Goal: Find specific page/section: Find specific page/section

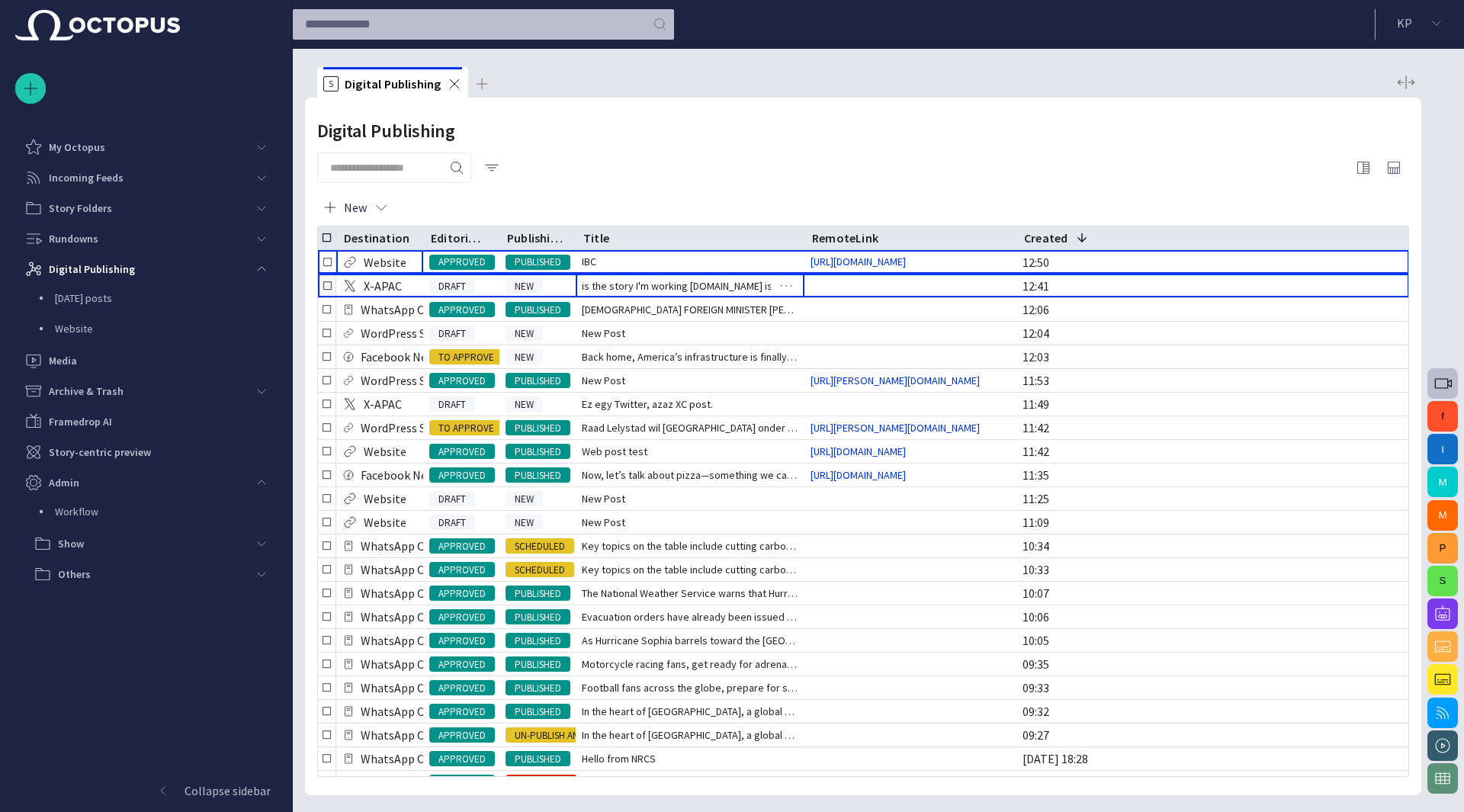
click at [723, 279] on span "is the story I'm working on.Here is the story I'm working o" at bounding box center [690, 286] width 217 height 15
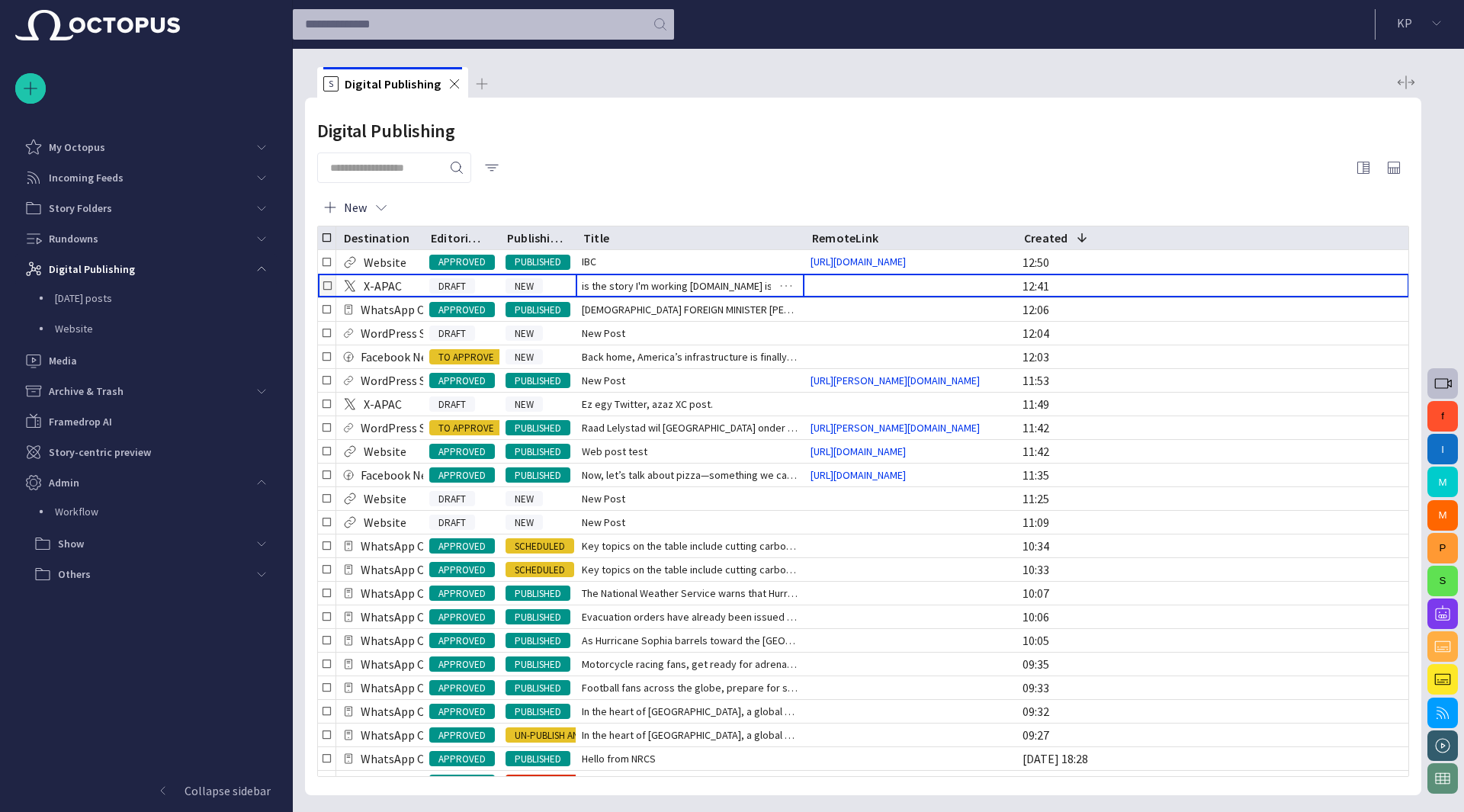
click at [719, 283] on span "is the story I'm working on.Here is the story I'm working o" at bounding box center [690, 286] width 217 height 15
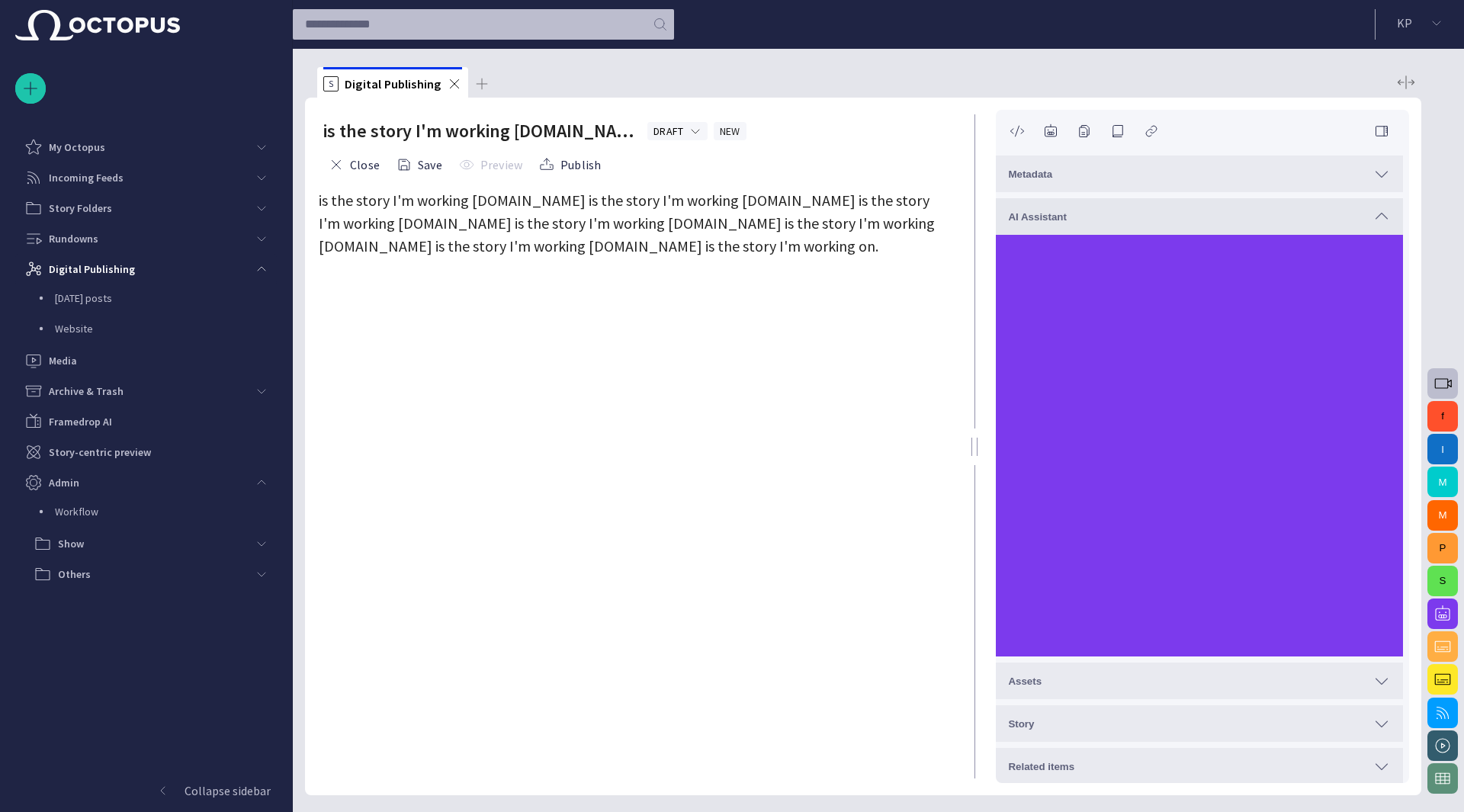
click at [1446, 649] on span "button" at bounding box center [1443, 647] width 18 height 18
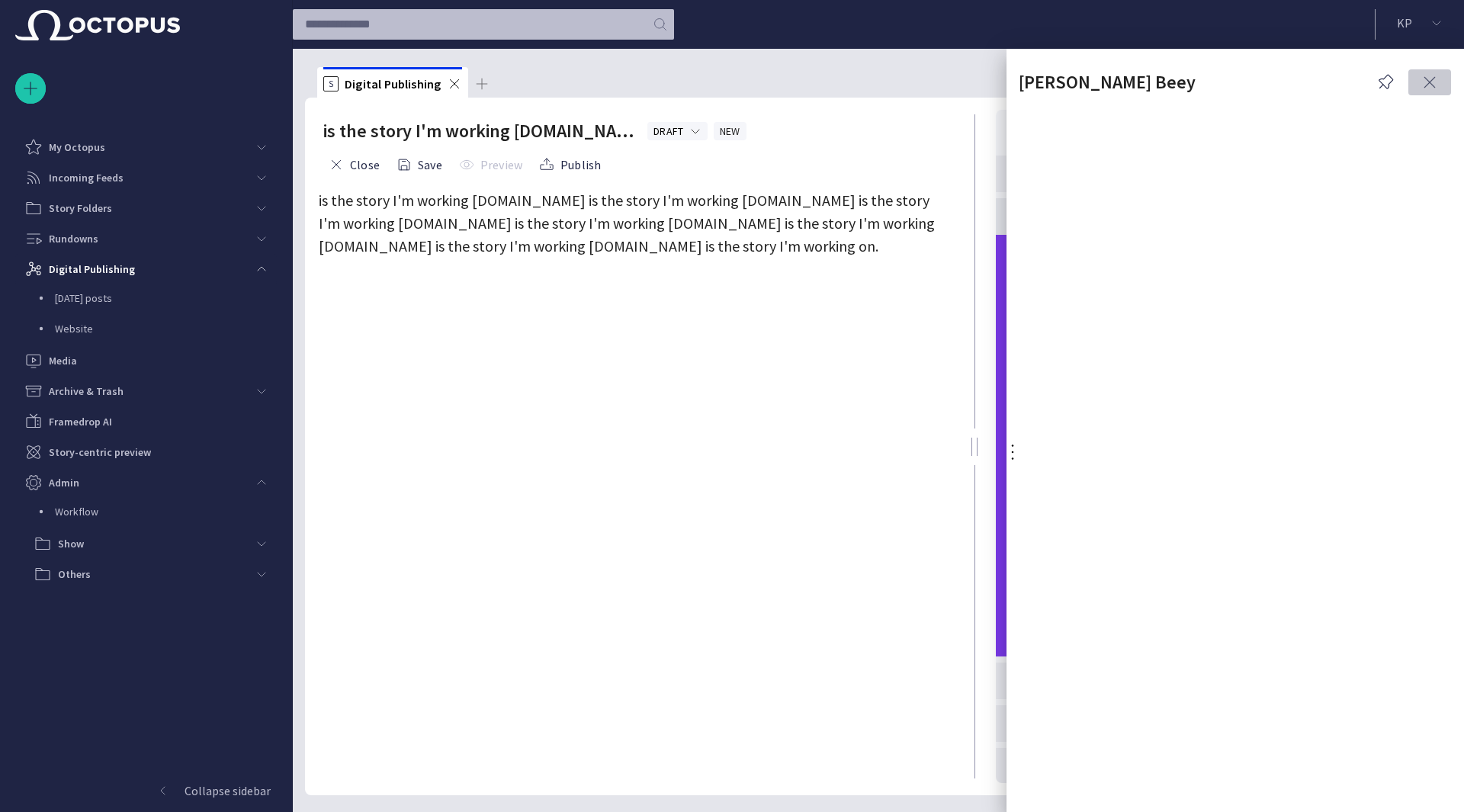
click at [1426, 80] on span "button" at bounding box center [1430, 82] width 18 height 18
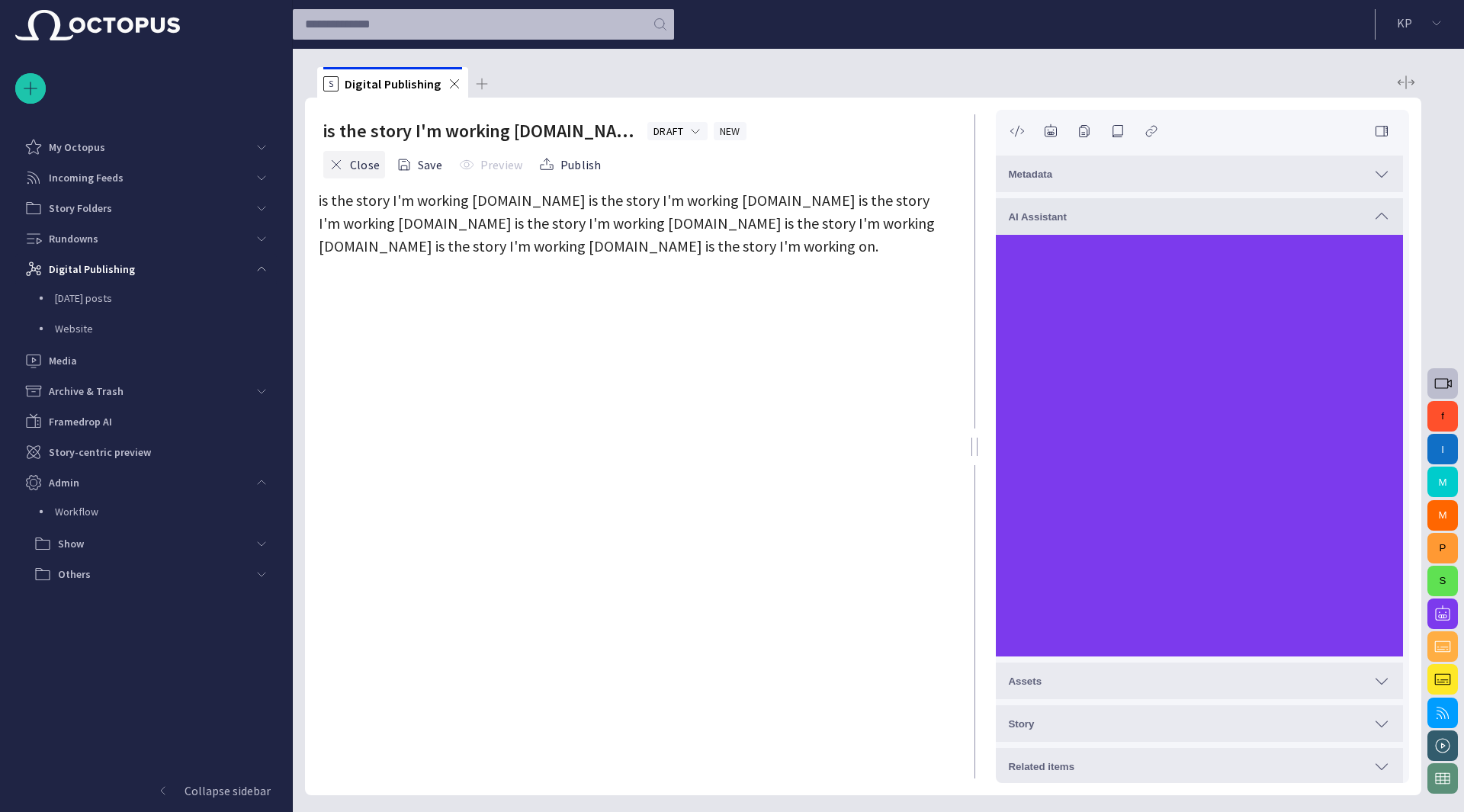
click at [369, 162] on button "Close" at bounding box center [354, 165] width 62 height 28
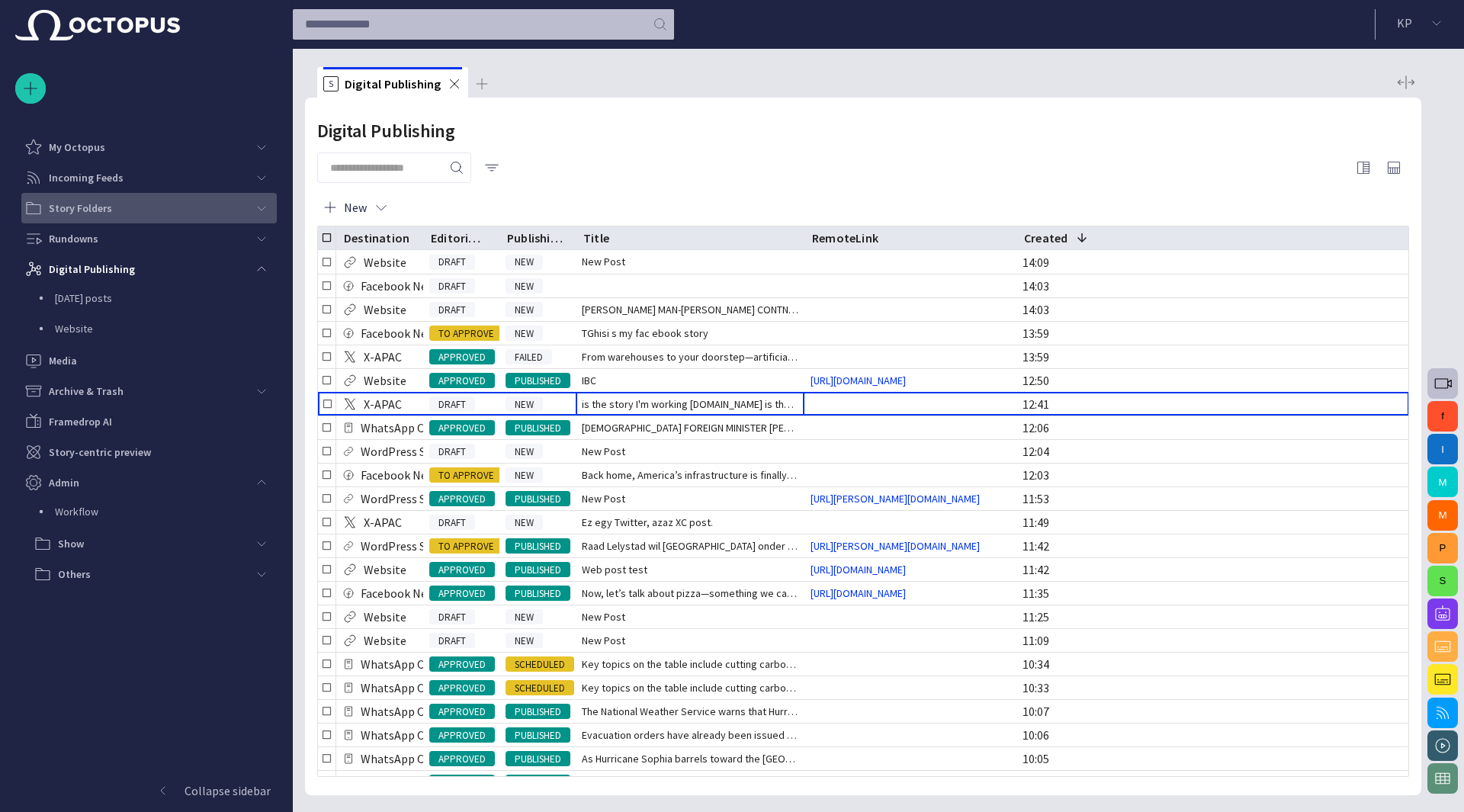
click at [151, 214] on div "Story Folders" at bounding box center [135, 208] width 222 height 24
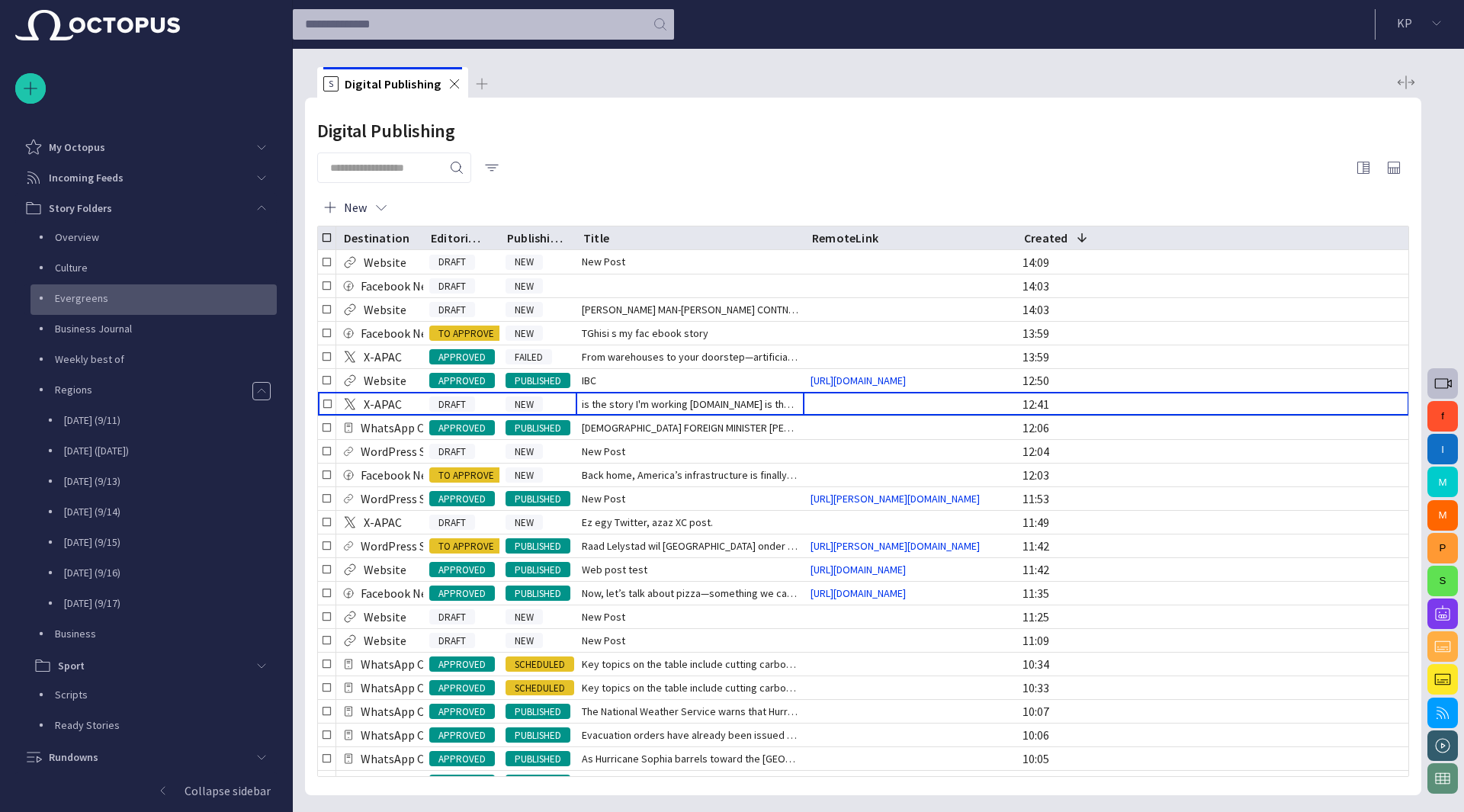
click at [125, 302] on p "Evergreens" at bounding box center [165, 298] width 222 height 15
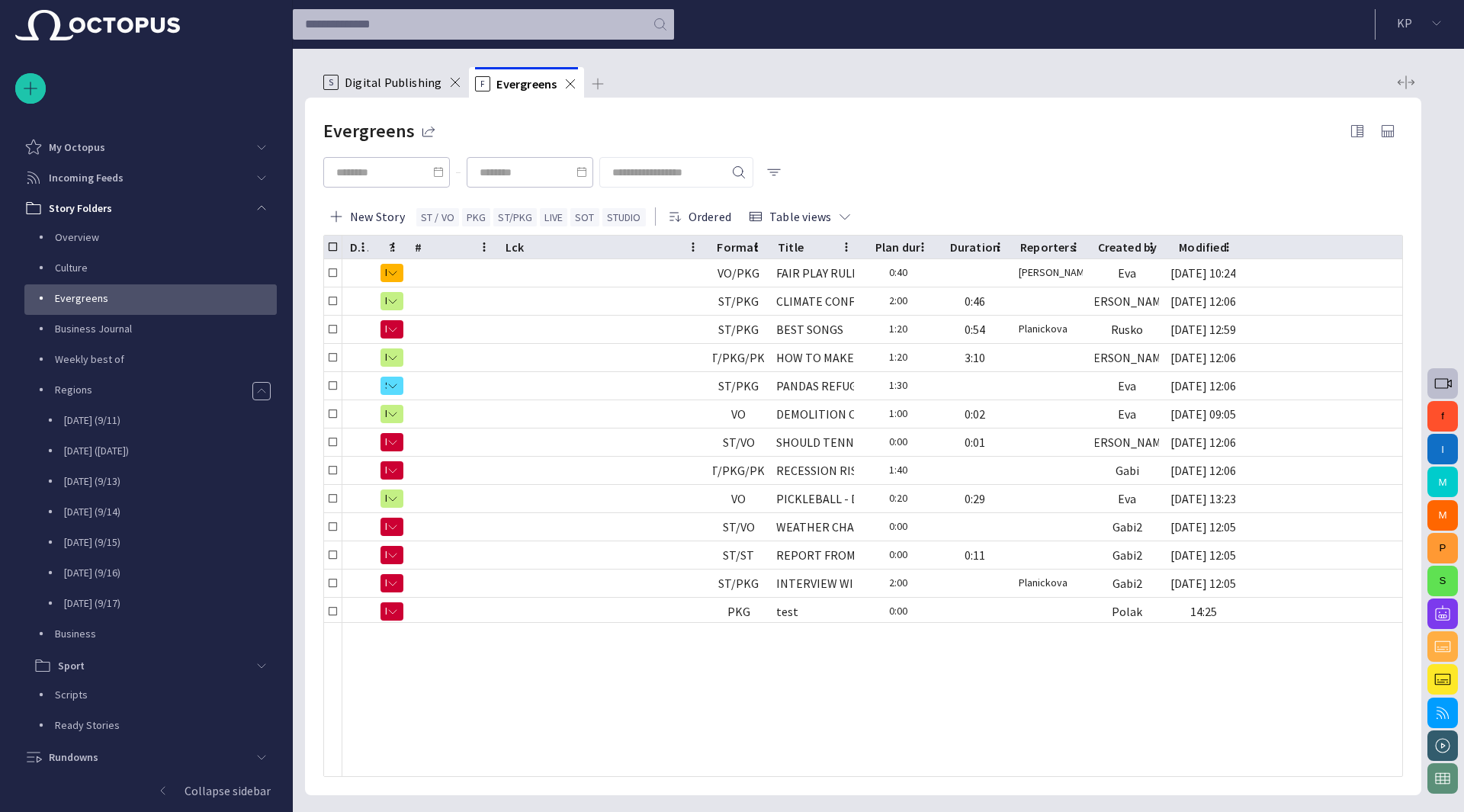
scroll to position [61, 0]
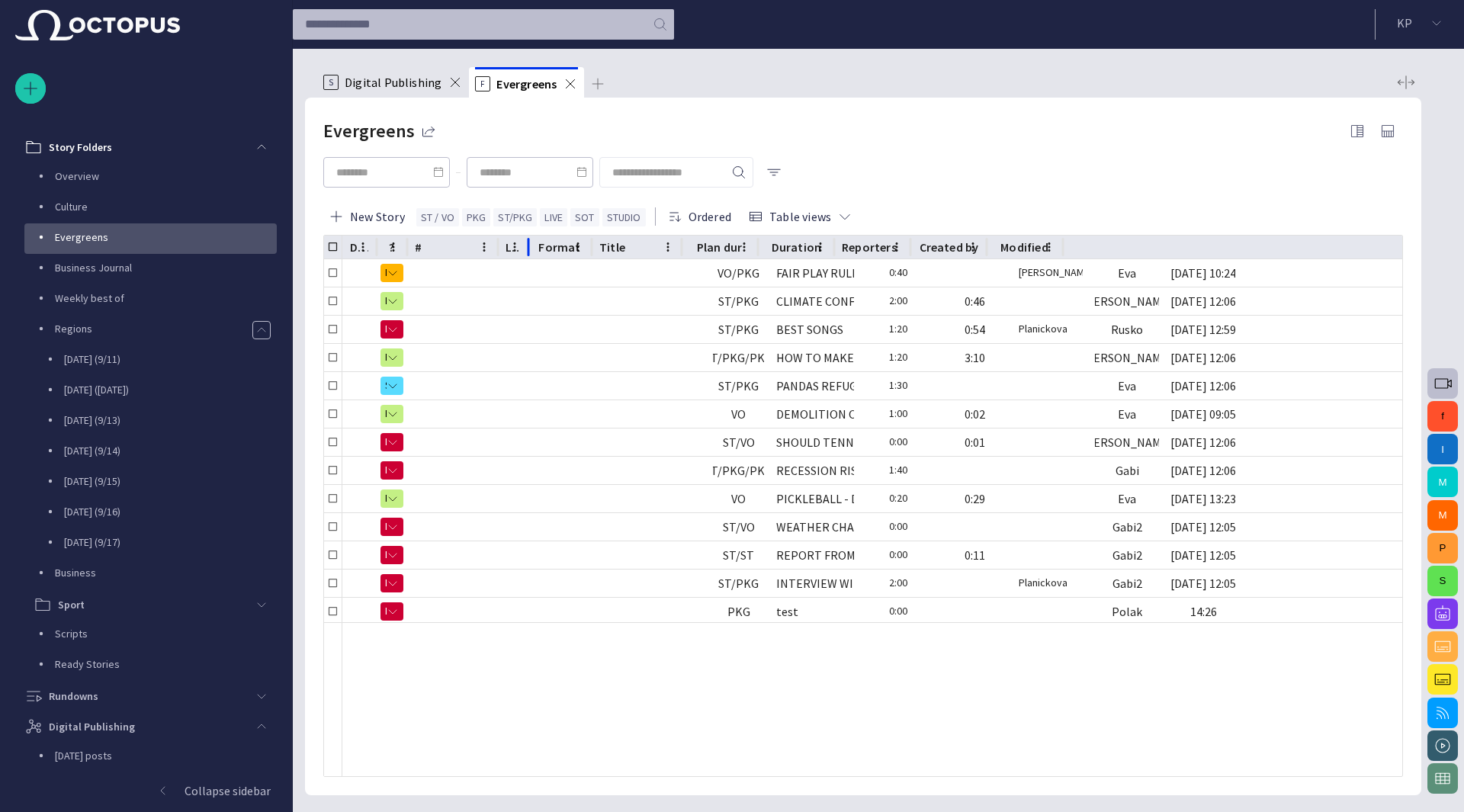
drag, startPoint x: 710, startPoint y: 248, endPoint x: 481, endPoint y: 244, distance: 229.0
click at [481, 244] on div "Description1 ? # Lck Format Title Plan dur Duration Reporters Created by Modifi…" at bounding box center [864, 247] width 1079 height 24
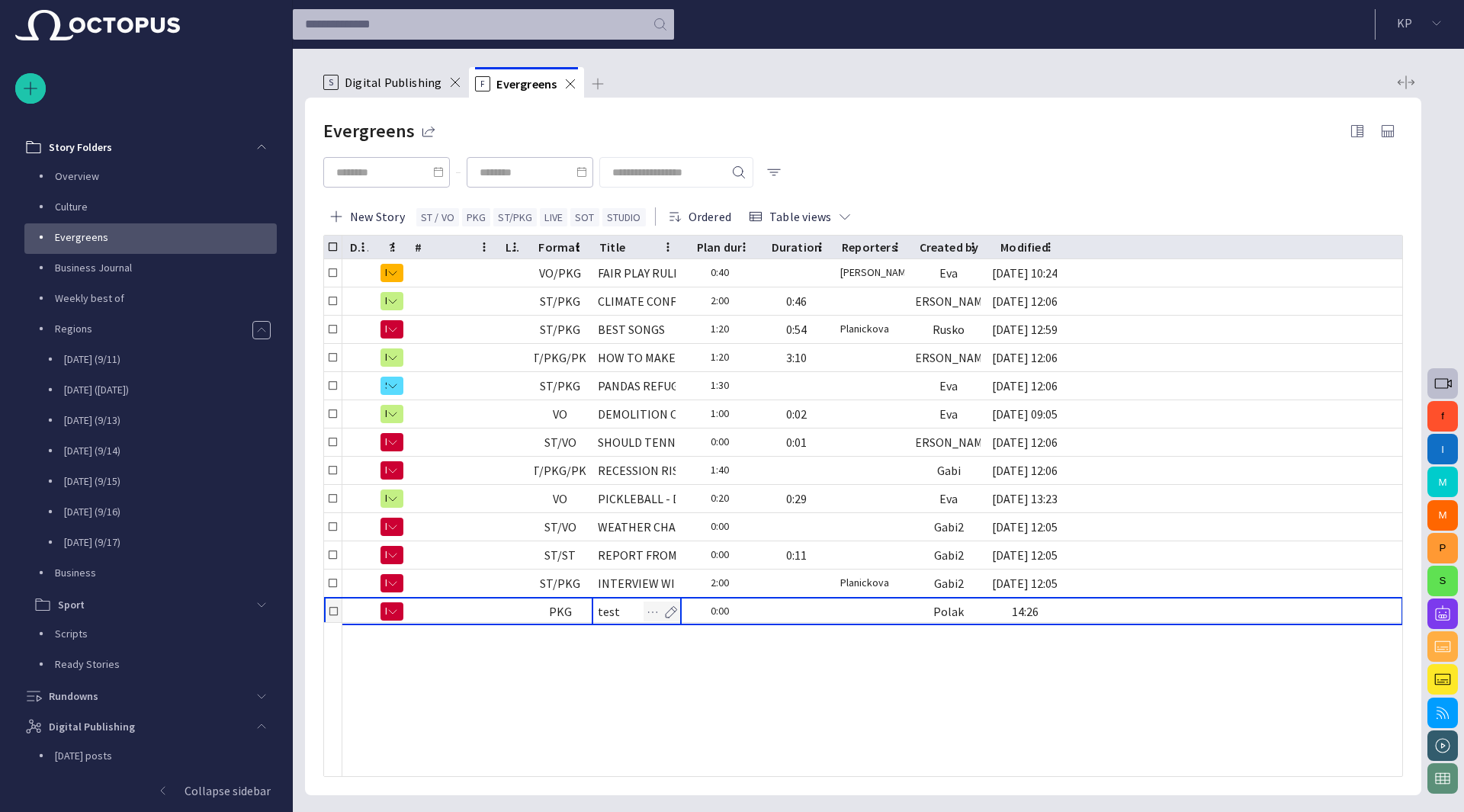
click at [612, 615] on div "test" at bounding box center [609, 612] width 22 height 17
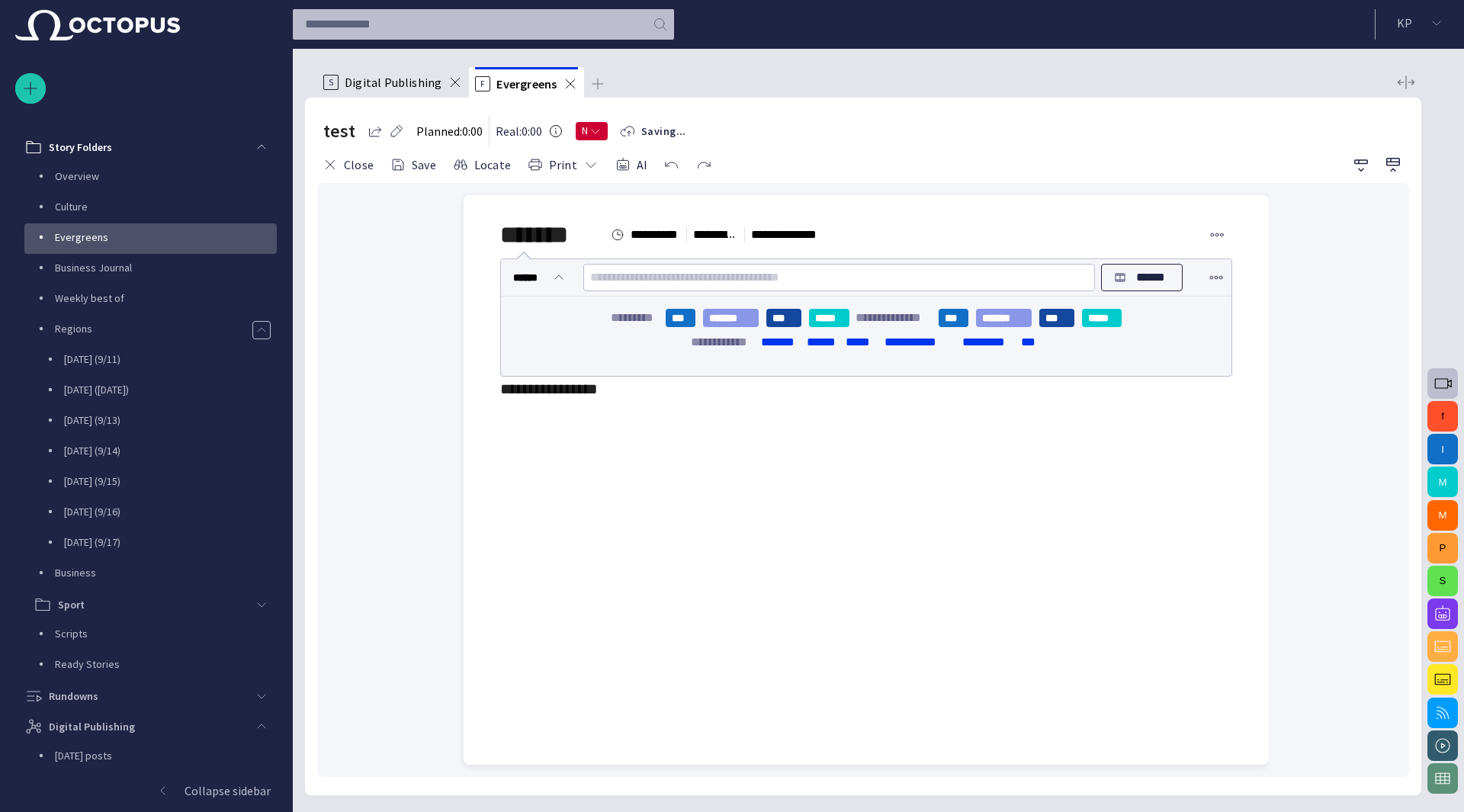
click at [711, 401] on div "**********" at bounding box center [866, 388] width 732 height 24
click at [633, 401] on div "**********" at bounding box center [866, 388] width 732 height 24
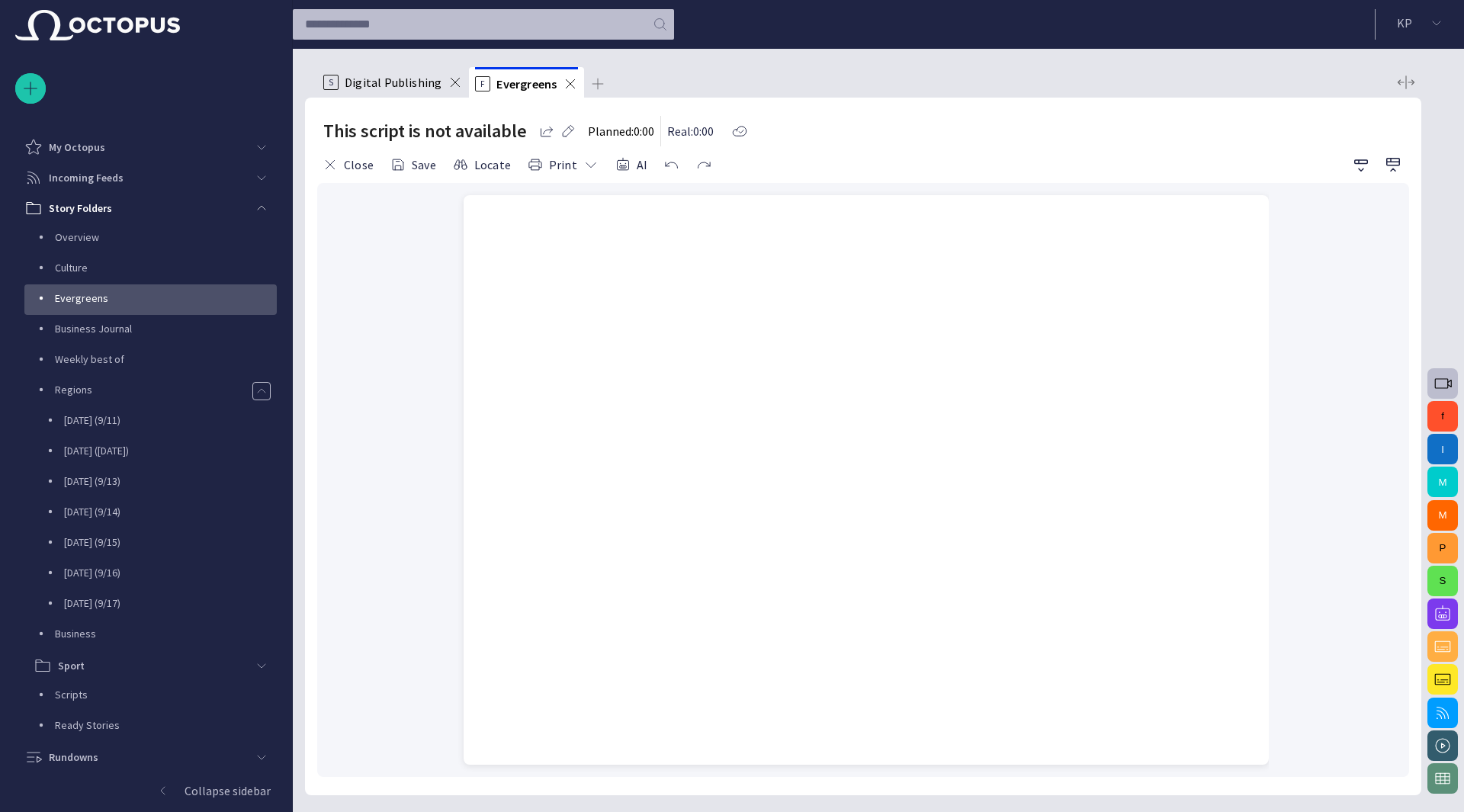
scroll to position [61, 0]
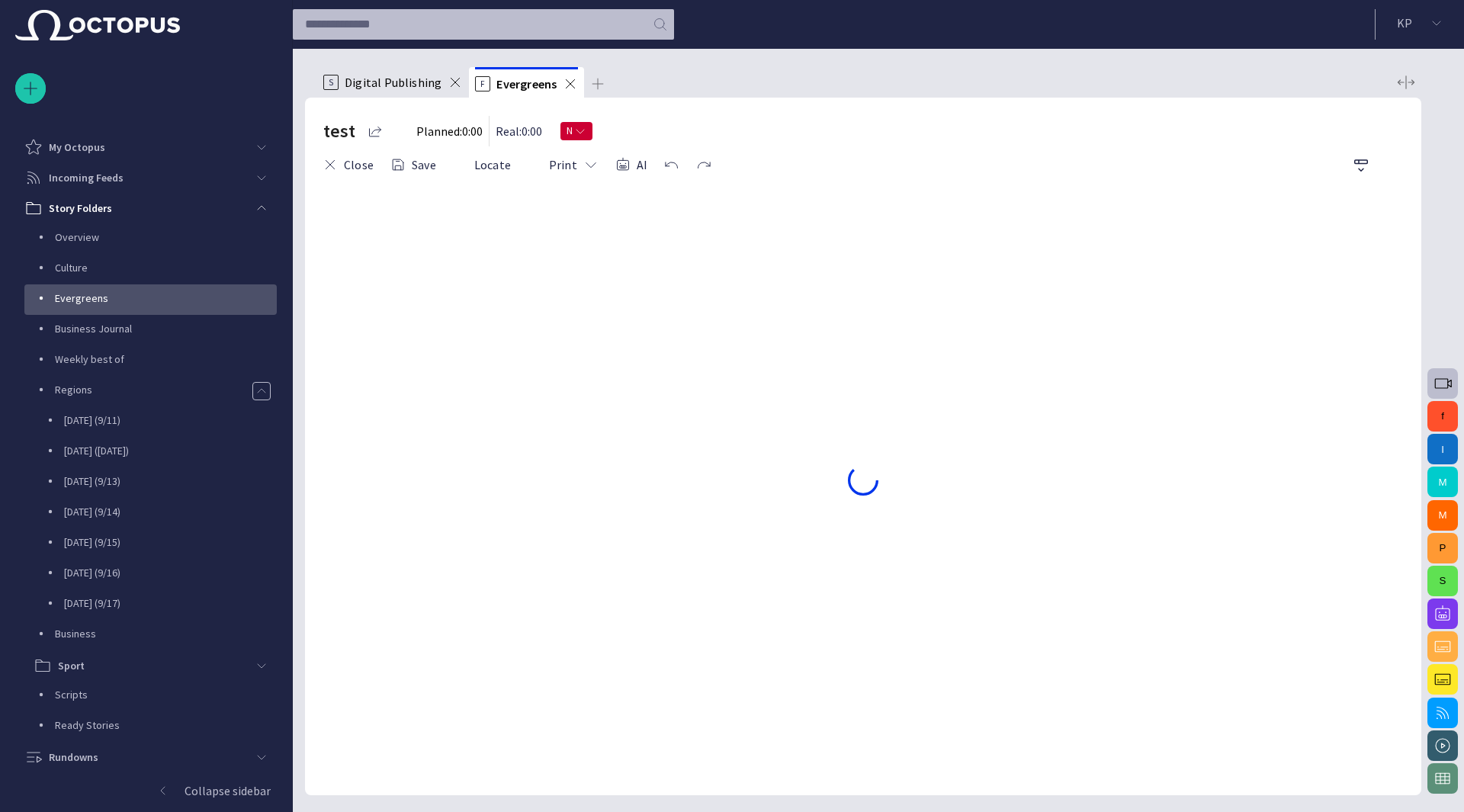
scroll to position [61, 0]
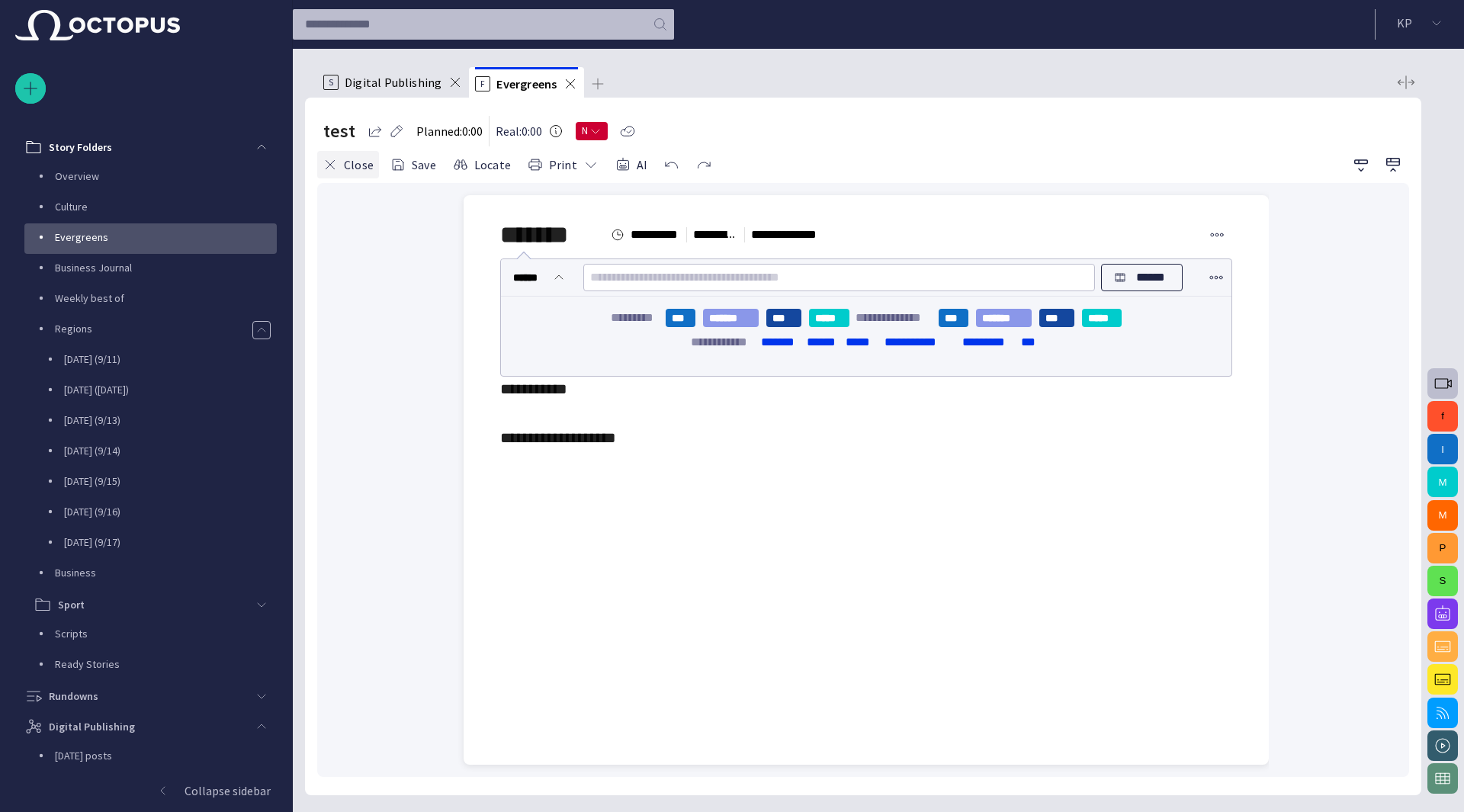
click at [360, 165] on button "Close" at bounding box center [348, 165] width 62 height 28
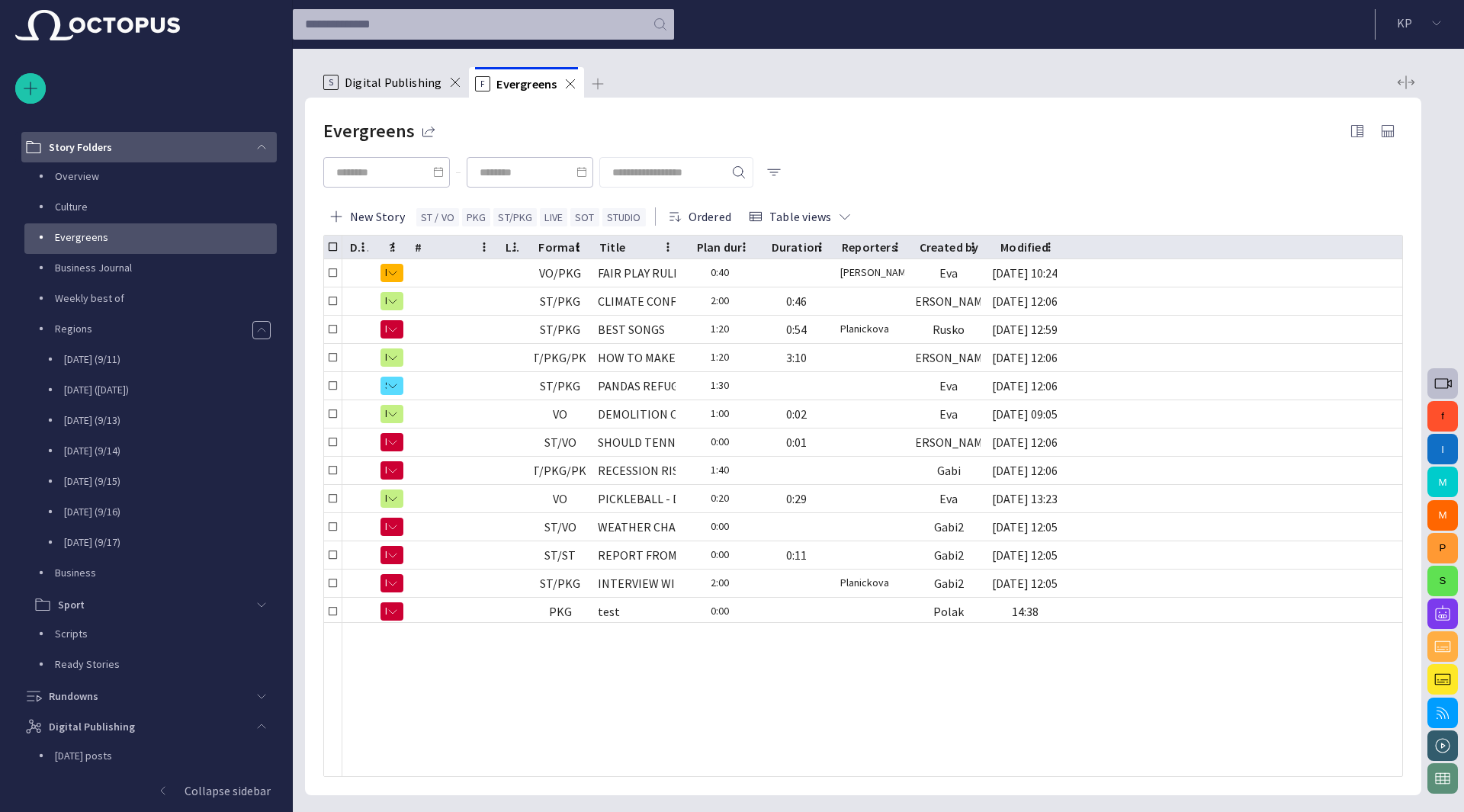
click at [117, 153] on div "Story Folders" at bounding box center [135, 147] width 222 height 24
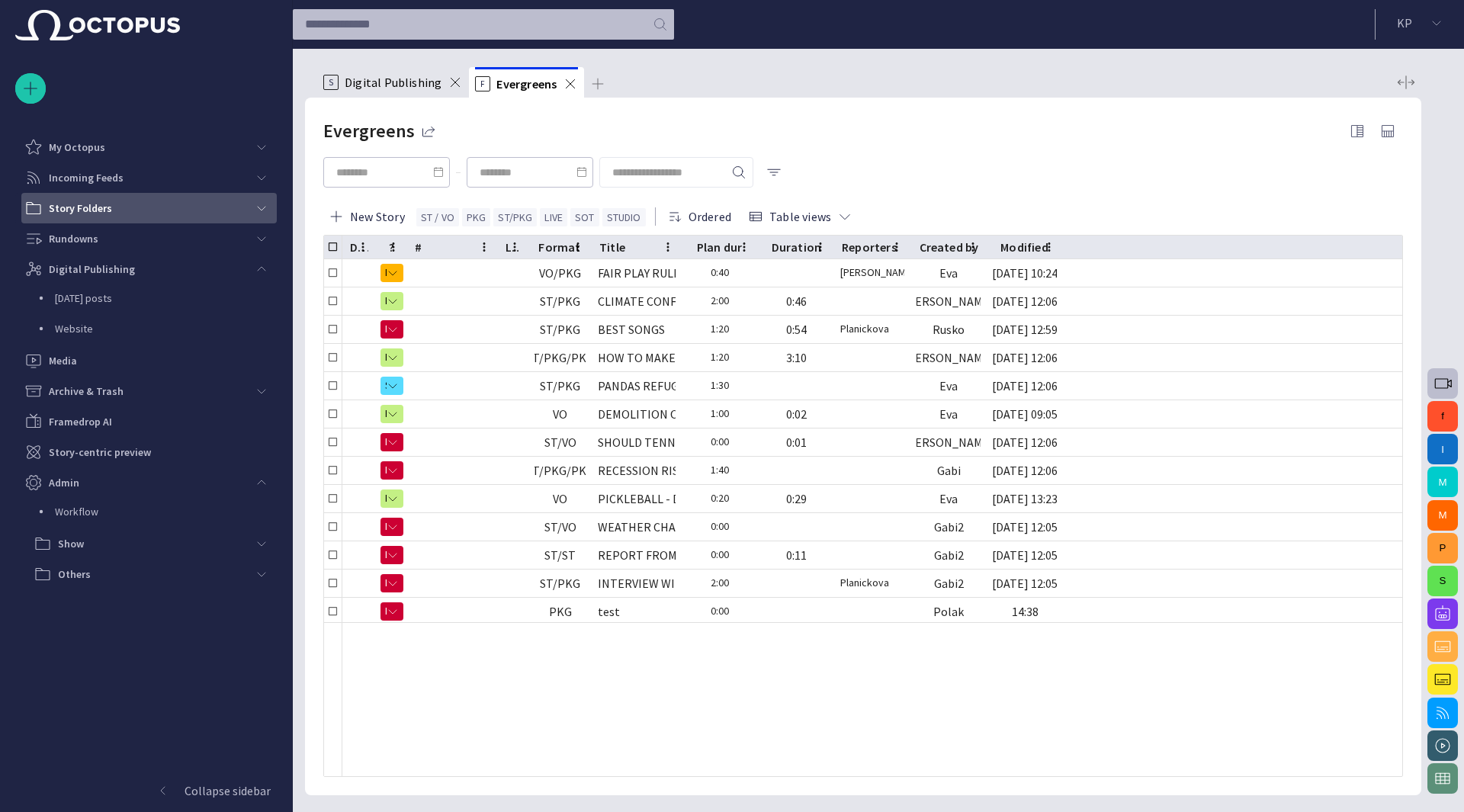
scroll to position [0, 0]
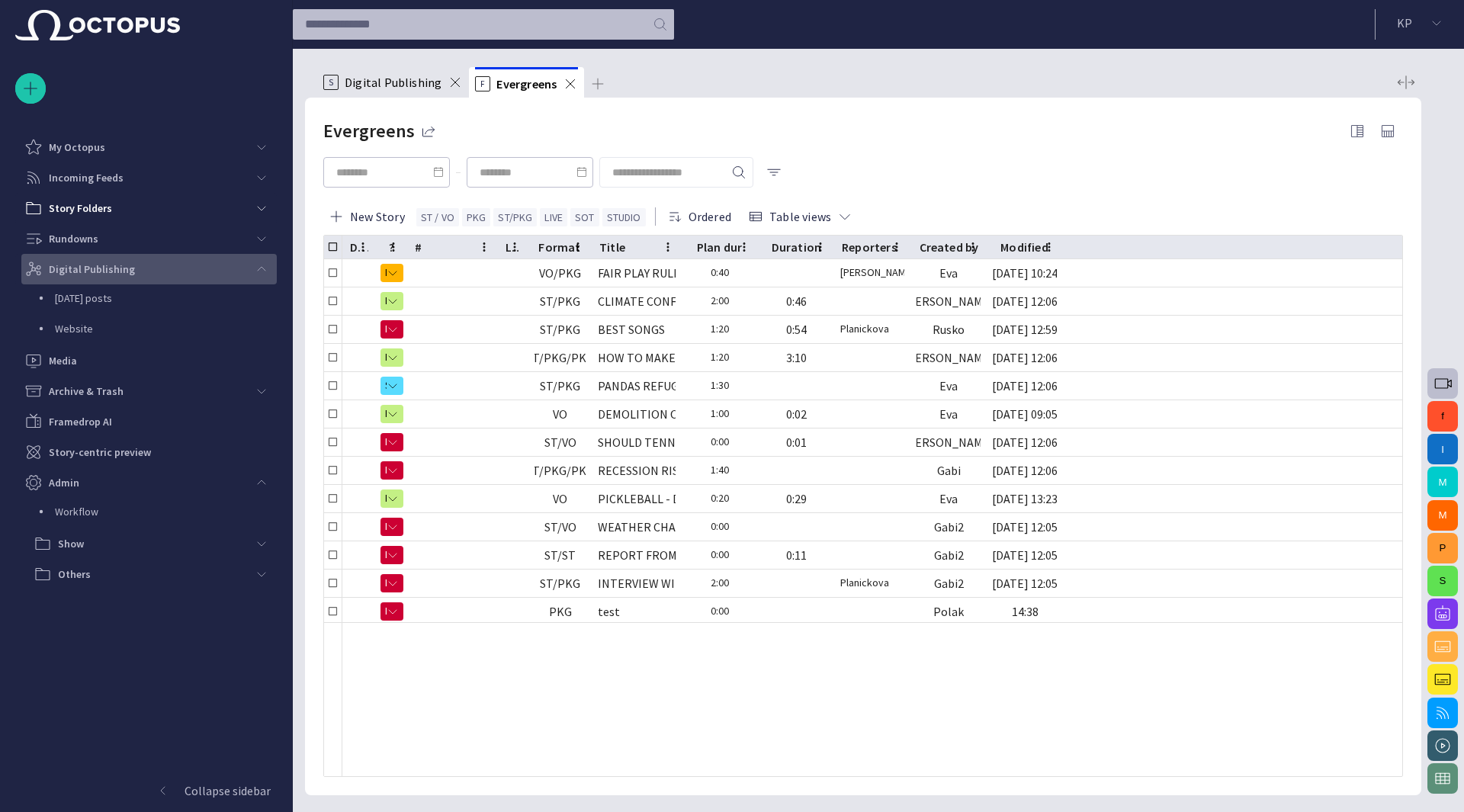
click at [106, 269] on p "Digital Publishing" at bounding box center [92, 269] width 86 height 15
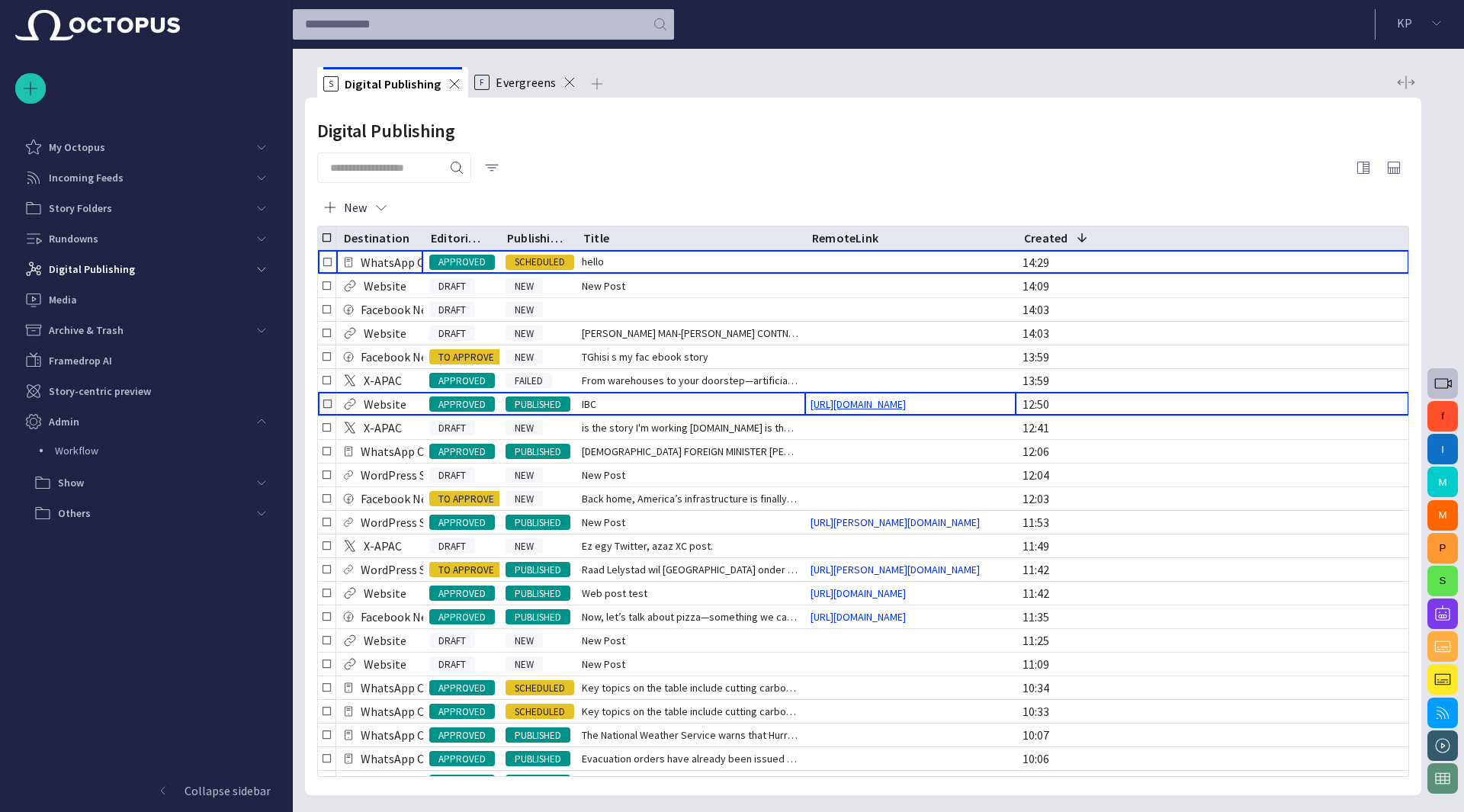
click at [860, 403] on link "http://exhibition.octopus-news.com/ibc/" at bounding box center [859, 404] width 108 height 15
